Goal: Information Seeking & Learning: Compare options

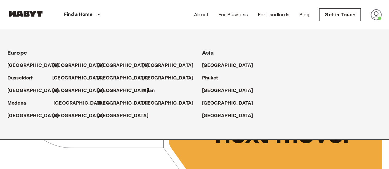
click at [64, 104] on p "[GEOGRAPHIC_DATA]" at bounding box center [79, 103] width 51 height 7
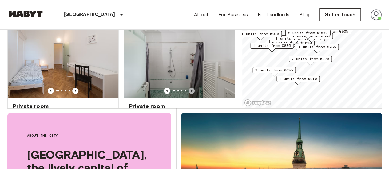
click at [189, 88] on icon "Previous image" at bounding box center [192, 91] width 6 height 6
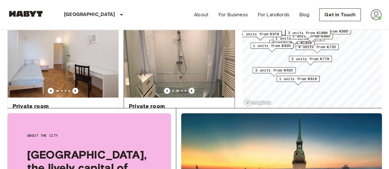
click at [189, 88] on icon "Previous image" at bounding box center [192, 91] width 6 height 6
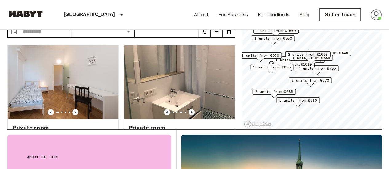
scroll to position [31, 0]
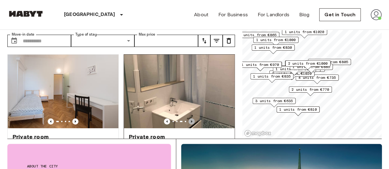
click at [189, 119] on icon "Previous image" at bounding box center [192, 122] width 6 height 6
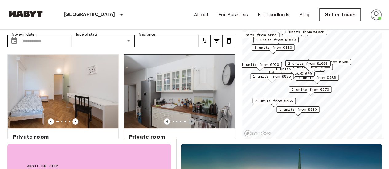
click at [191, 121] on icon "Previous image" at bounding box center [191, 122] width 1 height 2
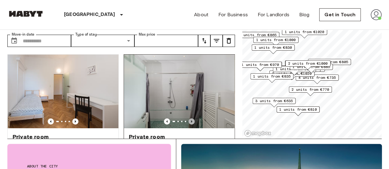
click at [191, 121] on icon "Previous image" at bounding box center [191, 122] width 1 height 2
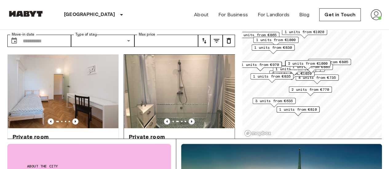
click at [189, 119] on icon "Previous image" at bounding box center [192, 122] width 6 height 6
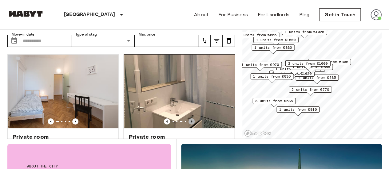
click at [189, 119] on icon "Previous image" at bounding box center [192, 122] width 6 height 6
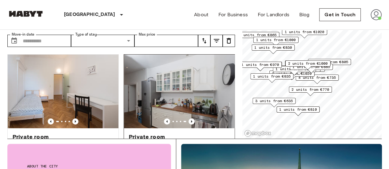
scroll to position [62, 0]
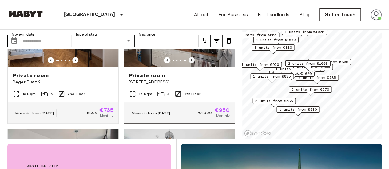
click at [189, 57] on icon "Previous image" at bounding box center [192, 60] width 6 height 6
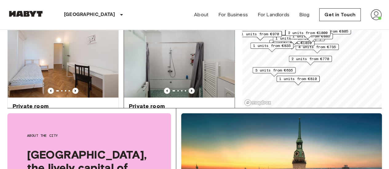
click at [190, 88] on icon "Previous image" at bounding box center [192, 91] width 6 height 6
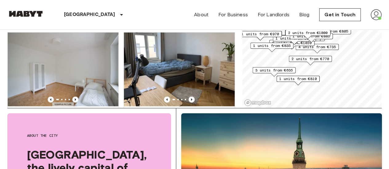
scroll to position [523, 0]
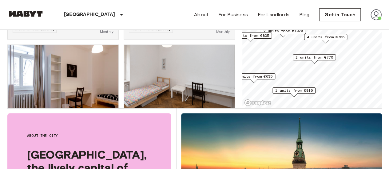
scroll to position [245, 0]
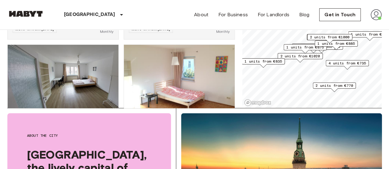
scroll to position [245, 0]
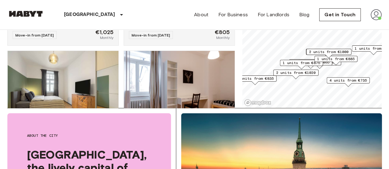
click at [308, 74] on span "2 units from €1020" at bounding box center [296, 73] width 40 height 6
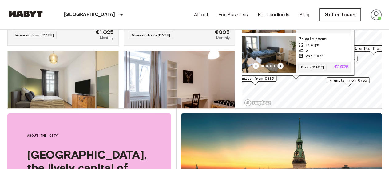
click at [280, 65] on icon "Previous image" at bounding box center [280, 66] width 1 height 2
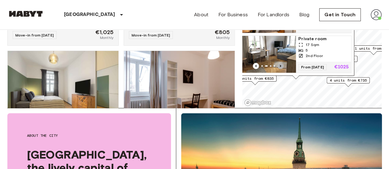
click at [280, 65] on icon "Previous image" at bounding box center [280, 66] width 1 height 2
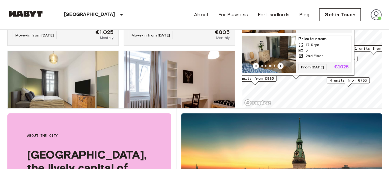
click at [280, 65] on icon "Previous image" at bounding box center [280, 66] width 1 height 2
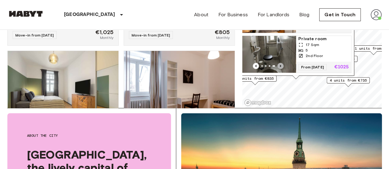
click at [280, 65] on icon "Previous image" at bounding box center [280, 66] width 1 height 2
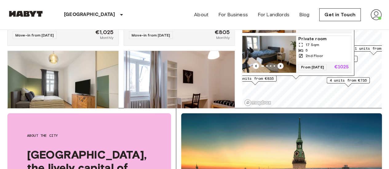
click at [280, 65] on icon "Previous image" at bounding box center [280, 66] width 1 height 2
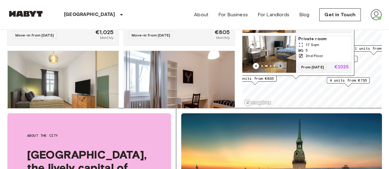
click at [280, 65] on icon "Previous image" at bounding box center [280, 66] width 1 height 2
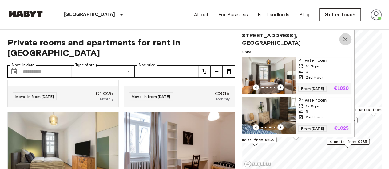
click at [346, 36] on icon "Map marker" at bounding box center [345, 39] width 7 height 7
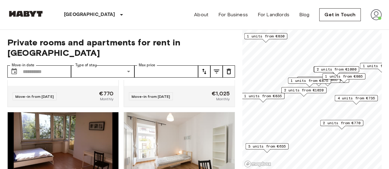
click at [309, 82] on span "1 units from €875" at bounding box center [310, 81] width 38 height 6
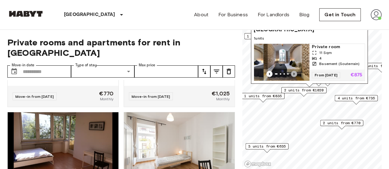
click at [294, 71] on icon "Previous image" at bounding box center [294, 74] width 6 height 6
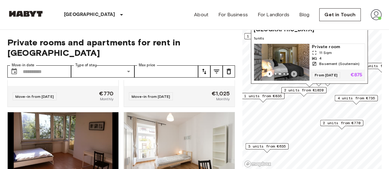
click at [294, 71] on icon "Previous image" at bounding box center [294, 74] width 6 height 6
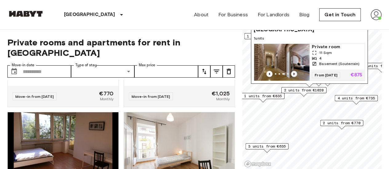
click at [294, 71] on icon "Previous image" at bounding box center [294, 74] width 6 height 6
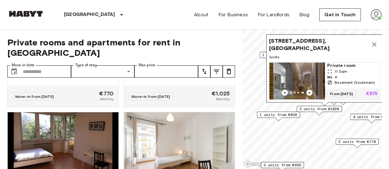
click at [324, 109] on span "2 units from €1020" at bounding box center [320, 109] width 40 height 6
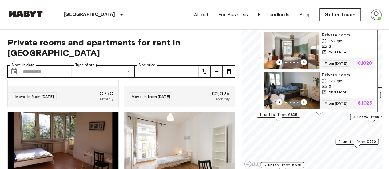
scroll to position [62, 0]
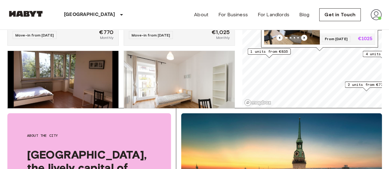
click at [320, 51] on div "Map marker" at bounding box center [319, 49] width 7 height 4
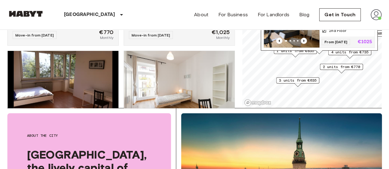
scroll to position [0, 0]
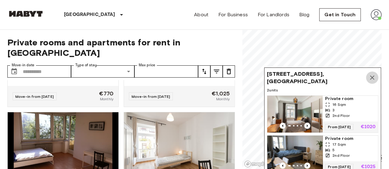
click at [372, 76] on icon "Map marker" at bounding box center [372, 78] width 4 height 4
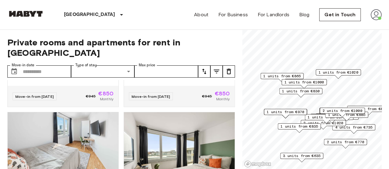
scroll to position [662, 0]
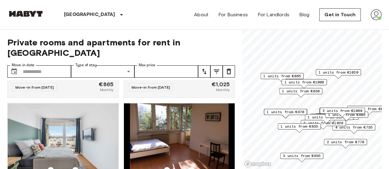
click at [316, 90] on span "1 units from €830" at bounding box center [301, 92] width 38 height 6
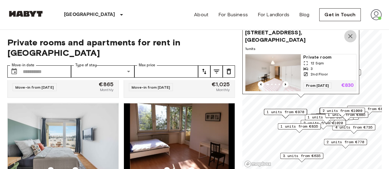
click at [352, 33] on icon "Map marker" at bounding box center [350, 36] width 7 height 7
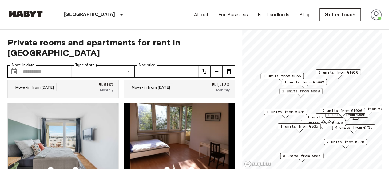
click at [314, 118] on span "1 units from €875" at bounding box center [327, 118] width 38 height 6
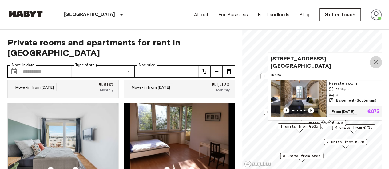
click at [376, 60] on icon "Map marker" at bounding box center [376, 62] width 4 height 4
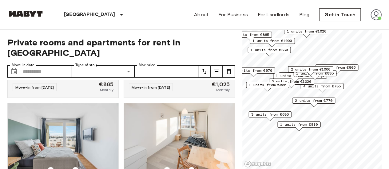
click at [309, 82] on div "1 units from €875" at bounding box center [294, 78] width 43 height 10
click at [305, 82] on div "1 units from €875" at bounding box center [294, 78] width 43 height 10
click at [284, 80] on div "1 units from €875" at bounding box center [294, 78] width 43 height 10
click at [293, 83] on span "2 units from €1020" at bounding box center [292, 82] width 40 height 6
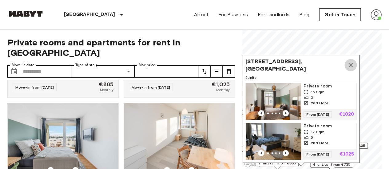
click at [354, 62] on icon "Map marker" at bounding box center [350, 65] width 7 height 7
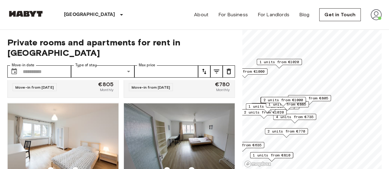
scroll to position [245, 0]
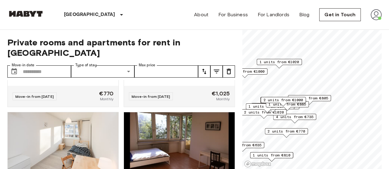
click at [278, 64] on span "1 units from €1020" at bounding box center [280, 62] width 40 height 6
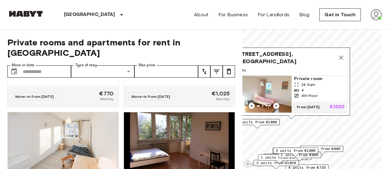
click at [280, 82] on img "Map marker" at bounding box center [263, 94] width 55 height 37
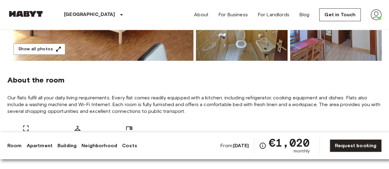
scroll to position [215, 0]
